Goal: Transaction & Acquisition: Obtain resource

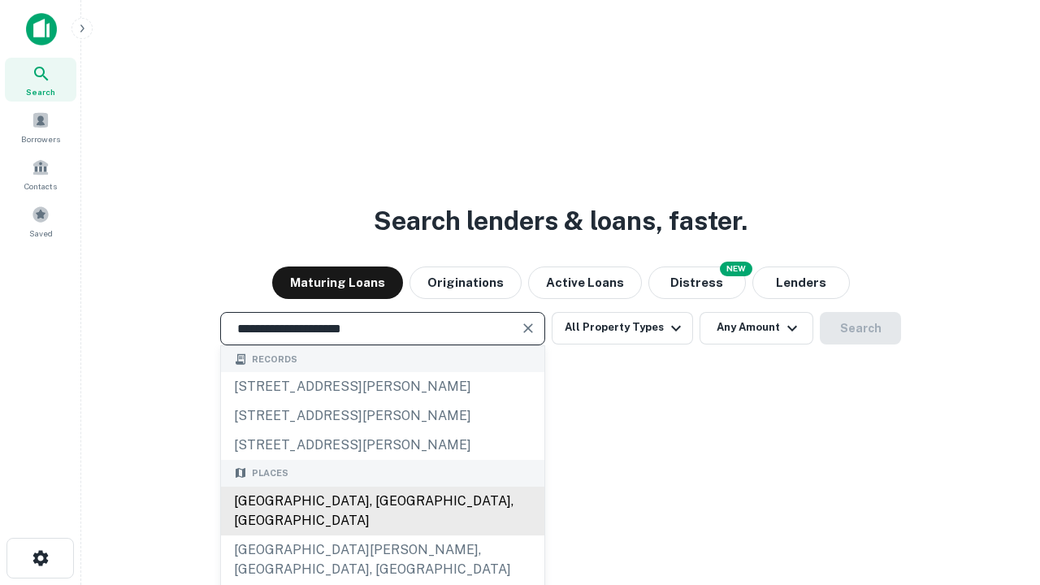
click at [382, 536] on div "[GEOGRAPHIC_DATA], [GEOGRAPHIC_DATA], [GEOGRAPHIC_DATA]" at bounding box center [382, 511] width 323 height 49
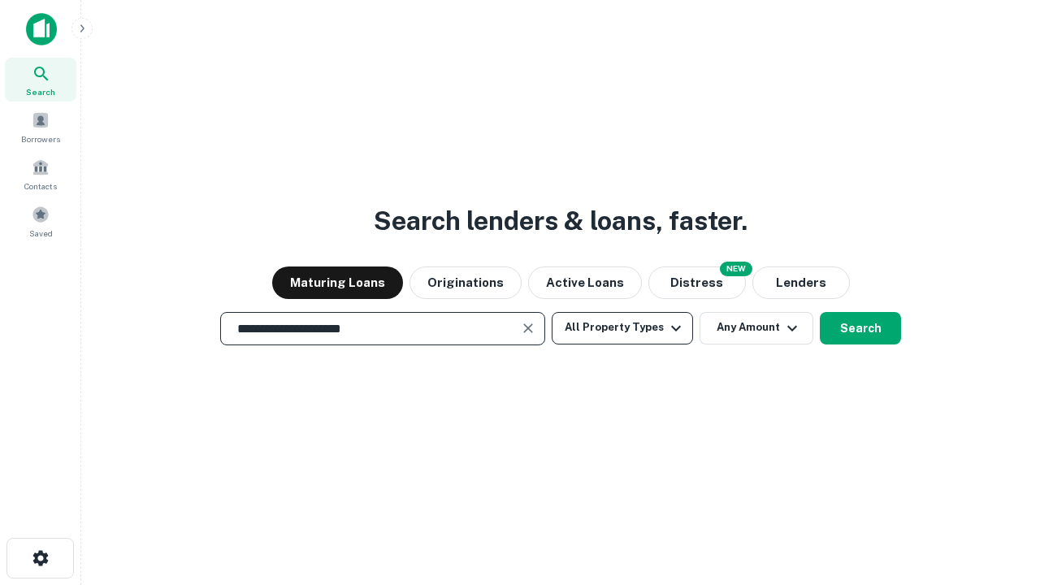
type input "**********"
click at [623, 328] on button "All Property Types" at bounding box center [622, 328] width 141 height 33
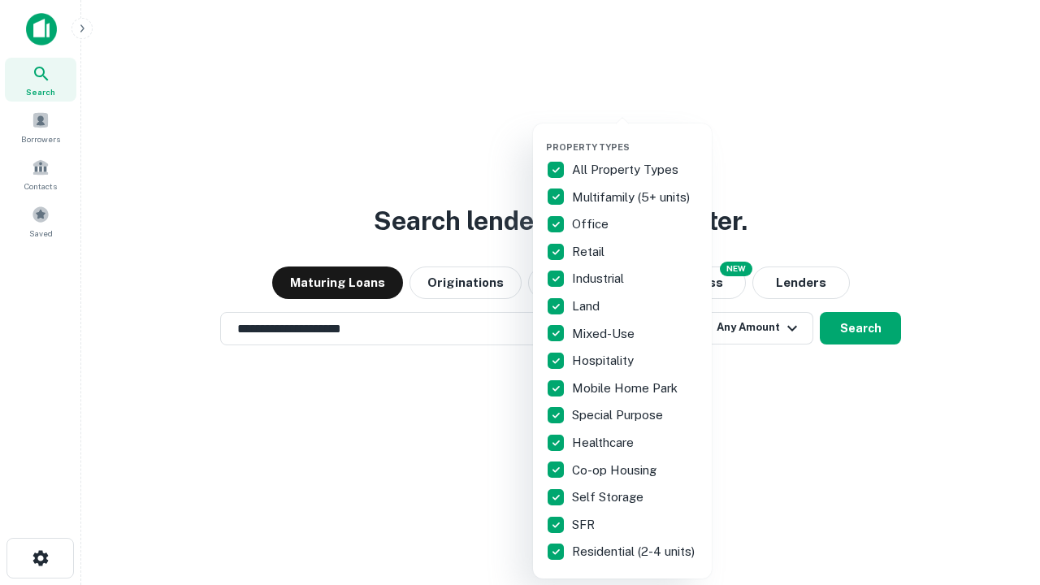
click at [636, 137] on button "button" at bounding box center [635, 137] width 179 height 1
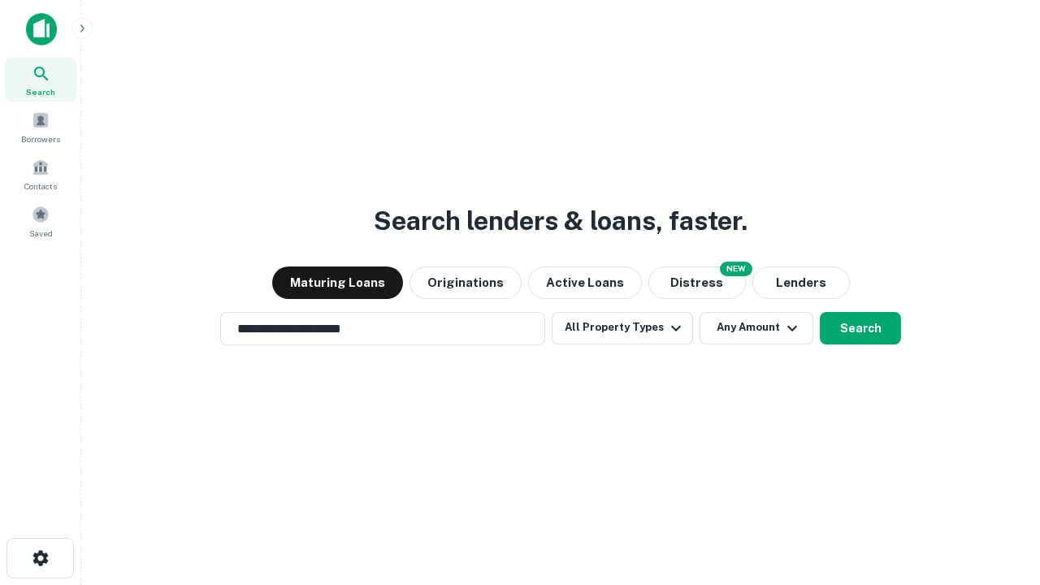
scroll to position [25, 0]
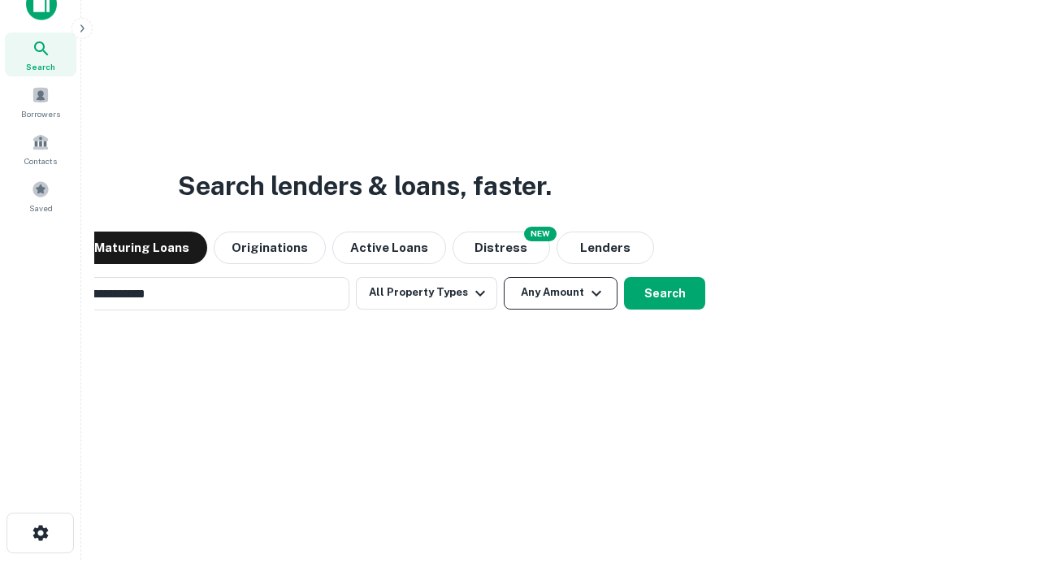
click at [504, 277] on button "Any Amount" at bounding box center [561, 293] width 114 height 33
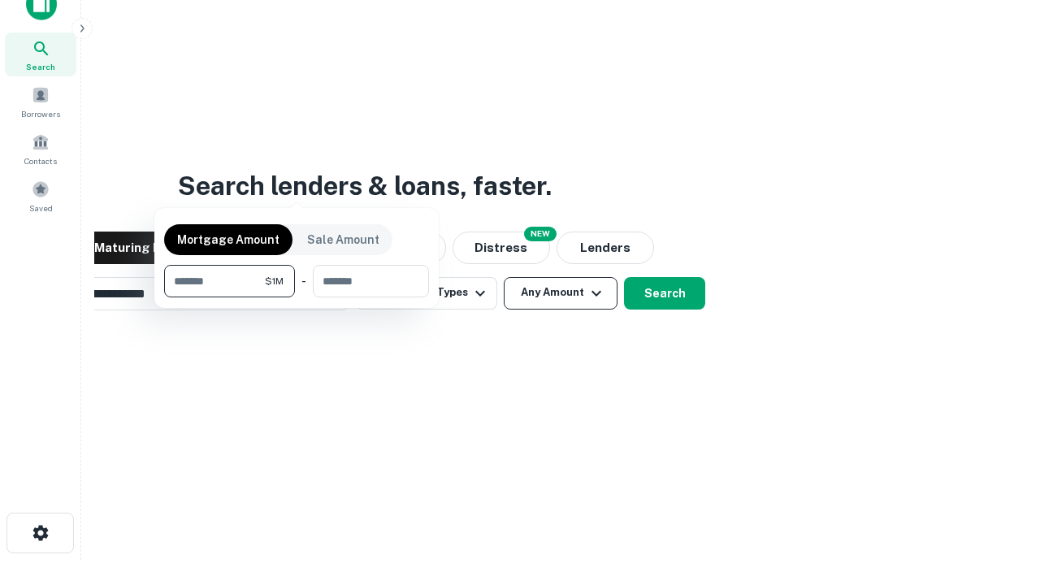
scroll to position [26, 0]
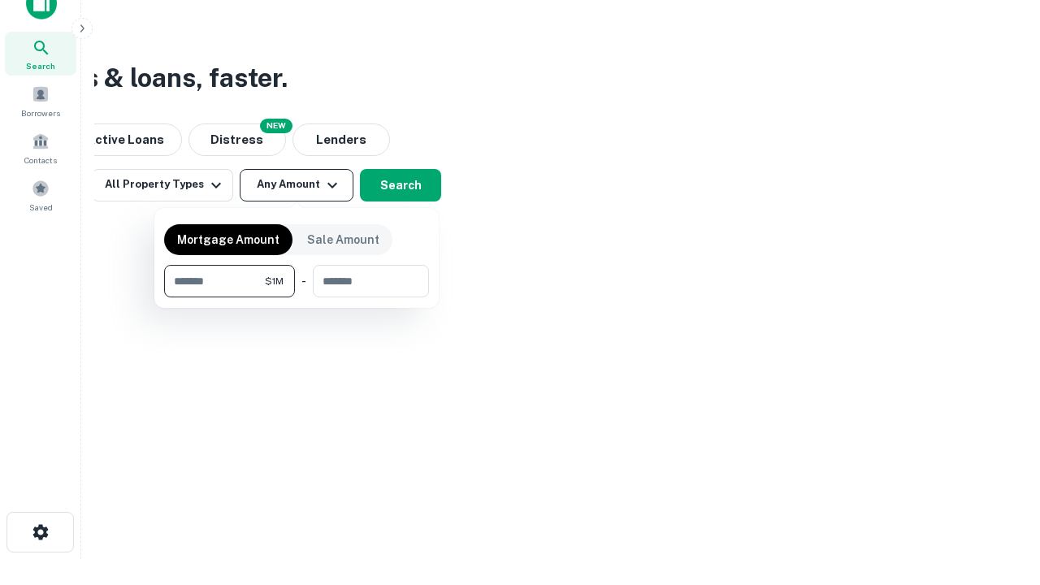
type input "*******"
click at [297, 297] on button "button" at bounding box center [296, 297] width 265 height 1
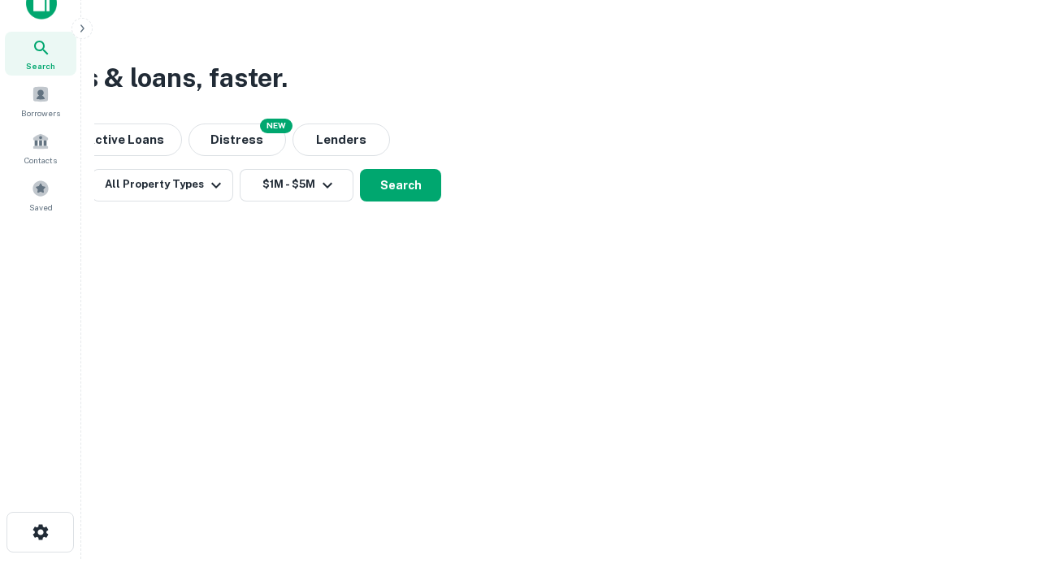
scroll to position [10, 300]
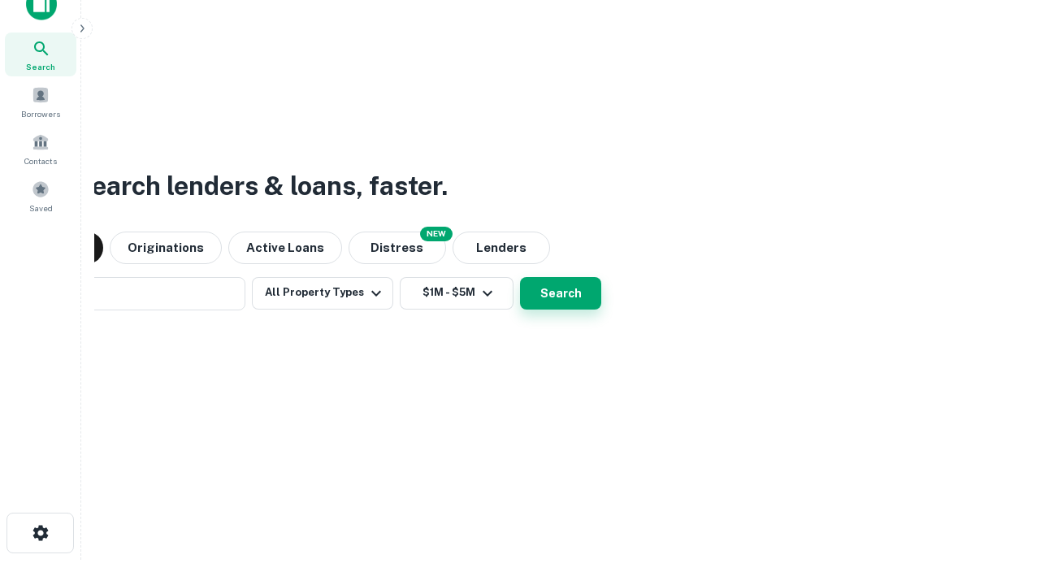
click at [520, 277] on button "Search" at bounding box center [560, 293] width 81 height 33
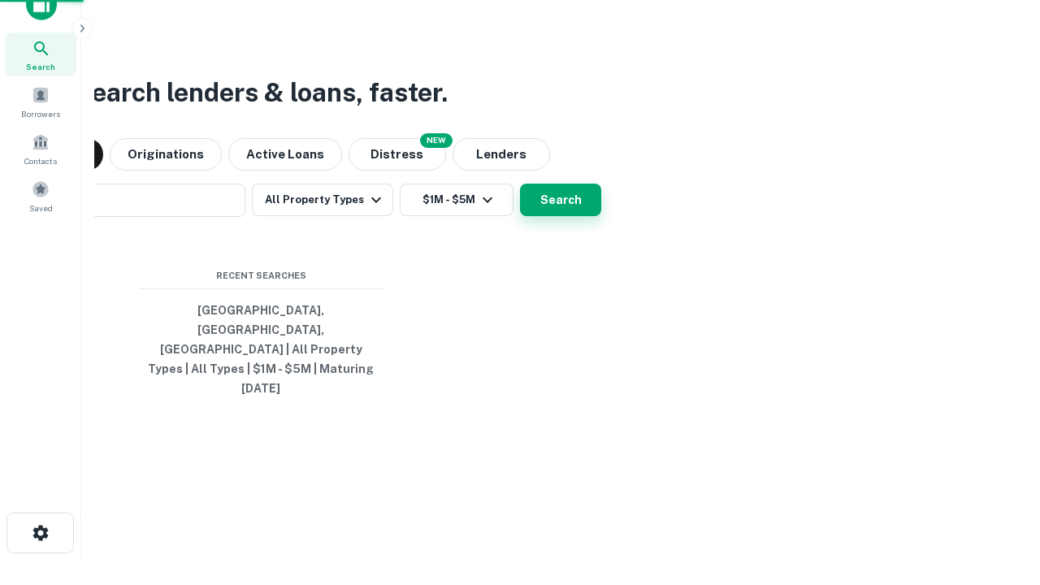
scroll to position [43, 460]
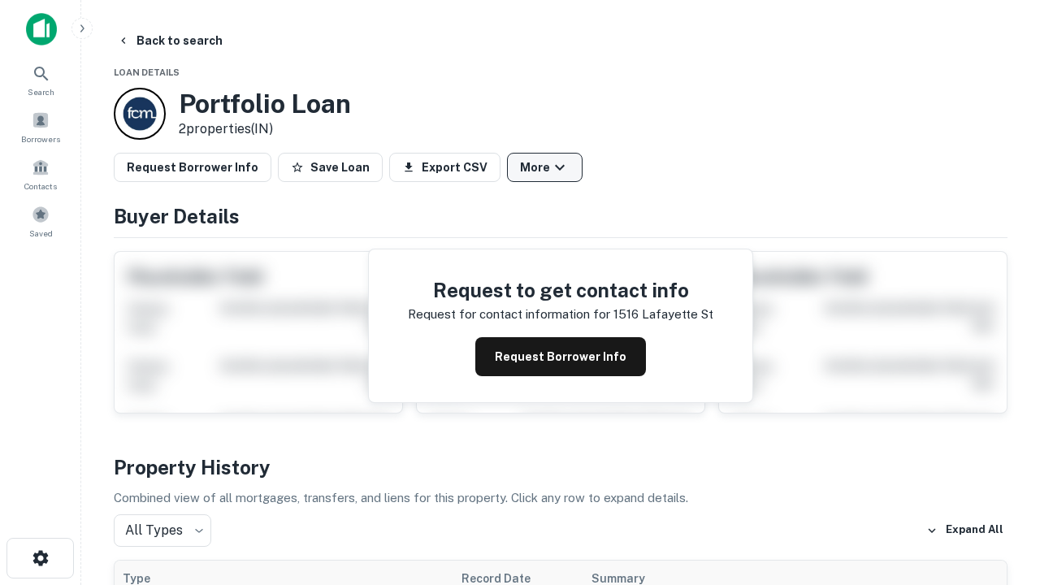
click at [545, 167] on button "More" at bounding box center [545, 167] width 76 height 29
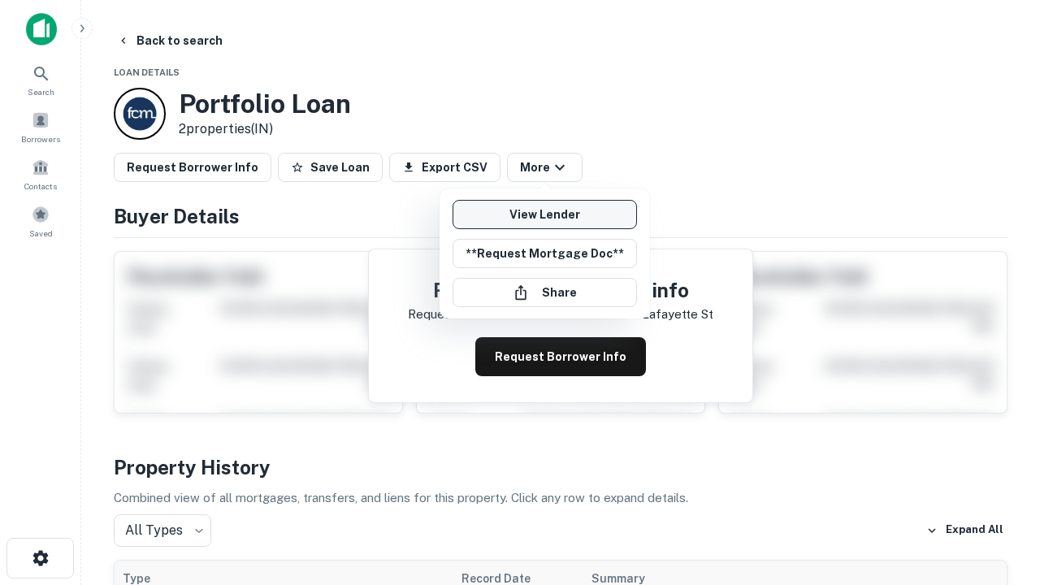
click at [545, 215] on link "View Lender" at bounding box center [545, 214] width 185 height 29
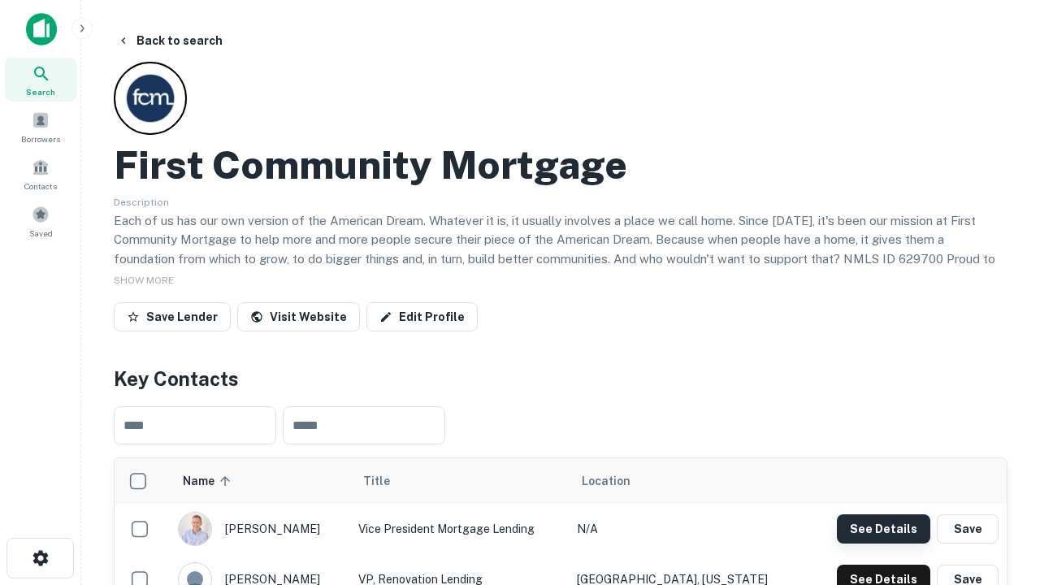
click at [884, 528] on button "See Details" at bounding box center [883, 529] width 93 height 29
